Goal: Transaction & Acquisition: Purchase product/service

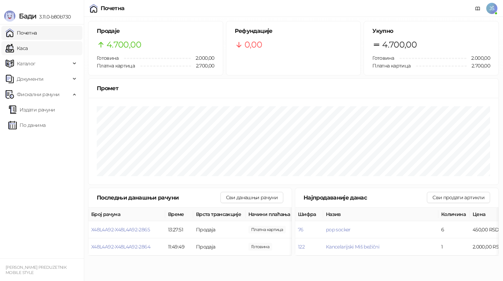
click at [28, 49] on link "Каса" at bounding box center [17, 48] width 22 height 14
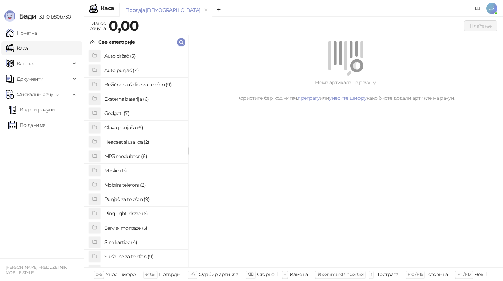
click at [131, 200] on h4 "Punjač za telefon (9)" at bounding box center [143, 199] width 78 height 11
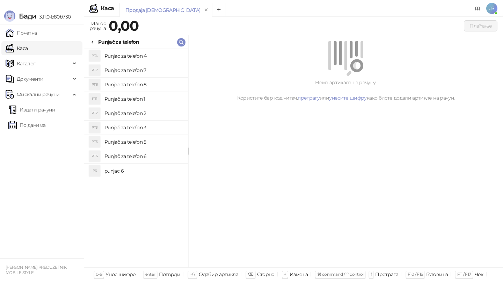
click at [143, 141] on h4 "Punjač za telefon 5" at bounding box center [143, 141] width 78 height 11
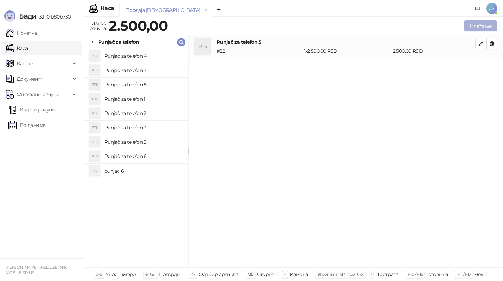
click at [484, 25] on button "Плаћање" at bounding box center [481, 25] width 34 height 11
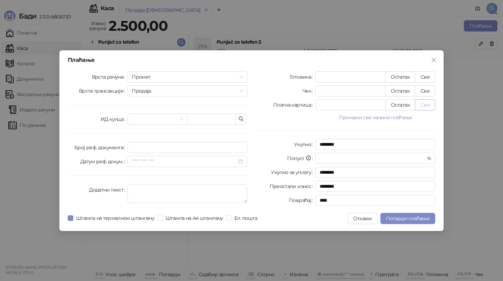
click at [426, 100] on button "Све" at bounding box center [425, 104] width 20 height 11
type input "****"
click at [419, 220] on span "Потврди плаћање" at bounding box center [408, 218] width 44 height 6
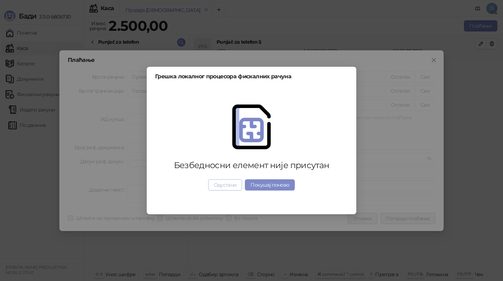
click at [233, 180] on button "Одустани" at bounding box center [225, 184] width 34 height 11
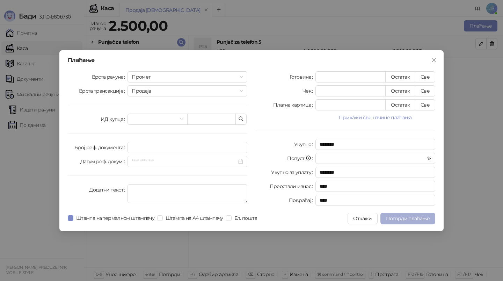
click at [415, 219] on span "Потврди плаћање" at bounding box center [408, 218] width 44 height 6
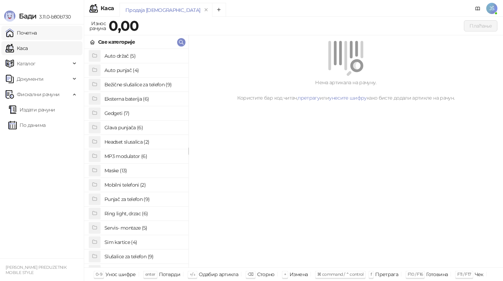
click at [37, 29] on link "Почетна" at bounding box center [21, 33] width 31 height 14
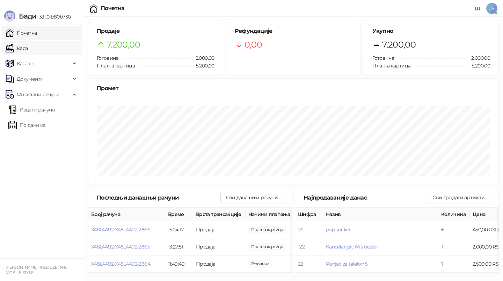
click at [28, 49] on link "Каса" at bounding box center [17, 48] width 22 height 14
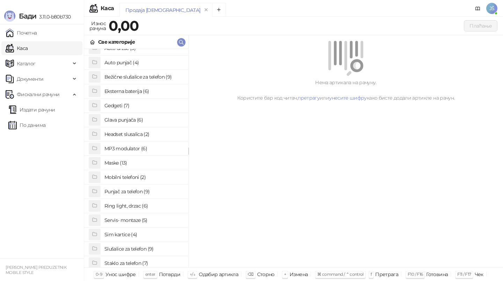
scroll to position [8, 0]
click at [130, 261] on h4 "Staklo za telefon (7)" at bounding box center [143, 262] width 78 height 11
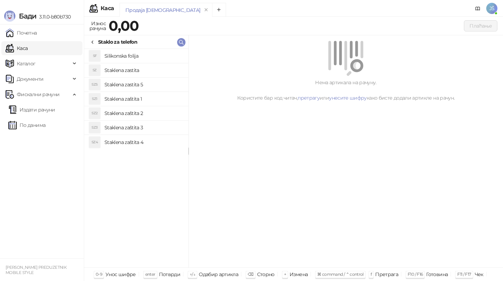
click at [137, 98] on h4 "Staklena zaštita 1" at bounding box center [143, 98] width 78 height 11
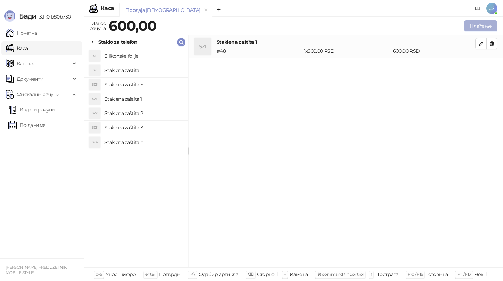
click at [487, 24] on button "Плаћање" at bounding box center [481, 25] width 34 height 11
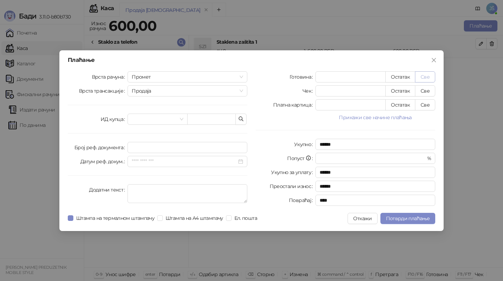
click at [431, 72] on button "Све" at bounding box center [425, 76] width 20 height 11
type input "***"
type input "****"
click at [404, 218] on span "Потврди плаћање" at bounding box center [408, 218] width 44 height 6
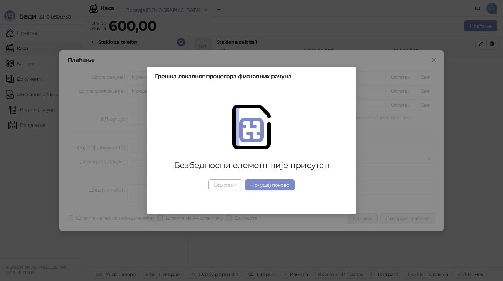
click at [226, 180] on button "Одустани" at bounding box center [225, 184] width 34 height 11
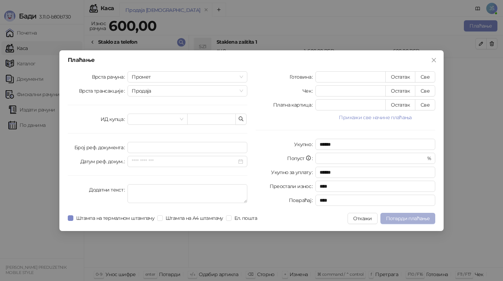
click at [402, 224] on button "Потврди плаћање" at bounding box center [407, 218] width 55 height 11
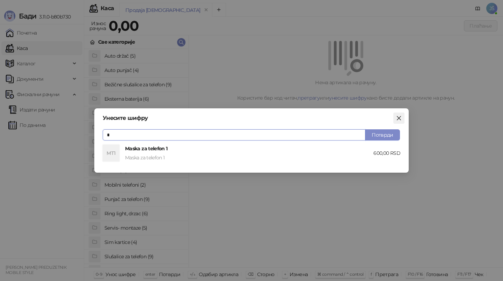
click at [394, 122] on button "Close" at bounding box center [398, 117] width 11 height 11
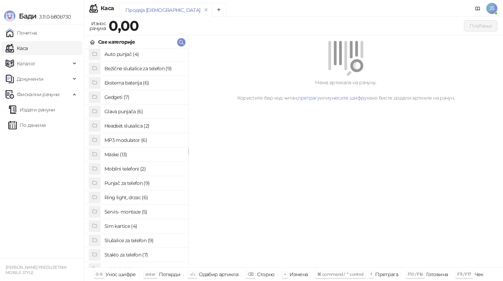
scroll to position [21, 0]
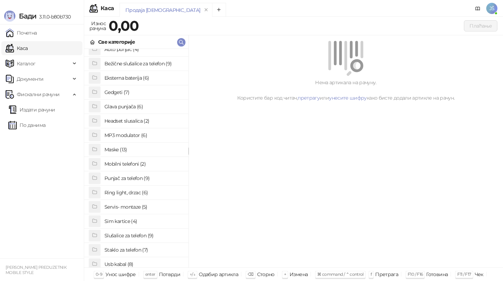
click at [123, 248] on h4 "Staklo za telefon (7)" at bounding box center [143, 249] width 78 height 11
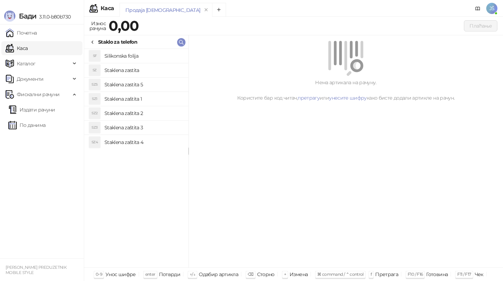
click at [137, 58] on h4 "Silikonska folija" at bounding box center [143, 55] width 78 height 11
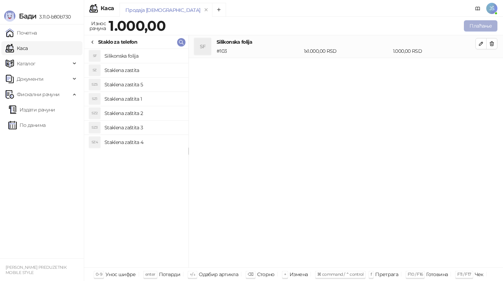
click at [469, 28] on button "Плаћање" at bounding box center [481, 25] width 34 height 11
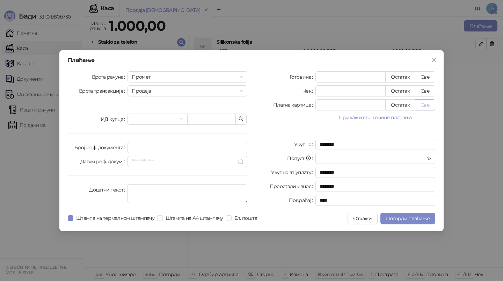
click at [433, 103] on button "Све" at bounding box center [425, 104] width 20 height 11
type input "****"
click at [394, 218] on span "Потврди плаћање" at bounding box center [408, 218] width 44 height 6
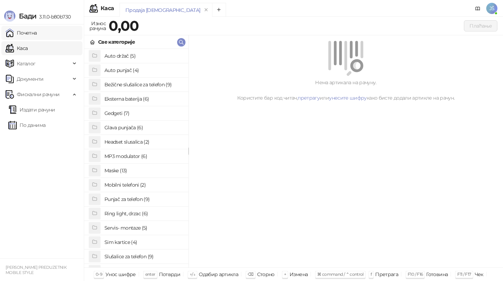
click at [37, 37] on link "Почетна" at bounding box center [21, 33] width 31 height 14
